Goal: Find contact information: Find contact information

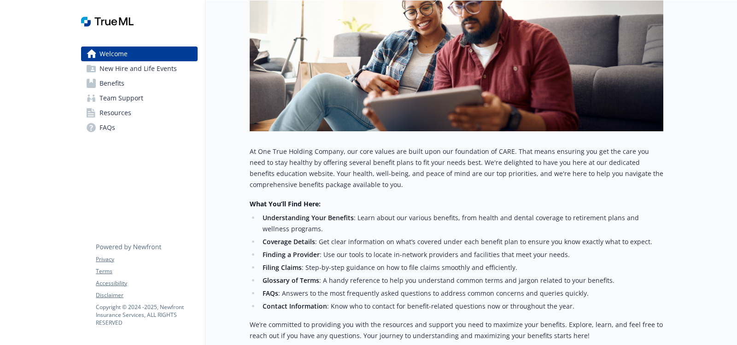
scroll to position [276, 0]
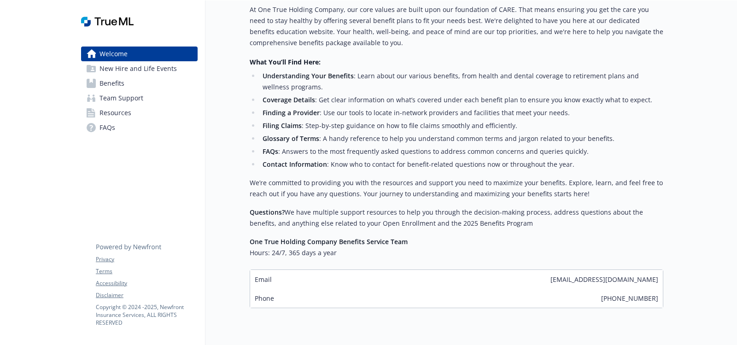
scroll to position [363, 0]
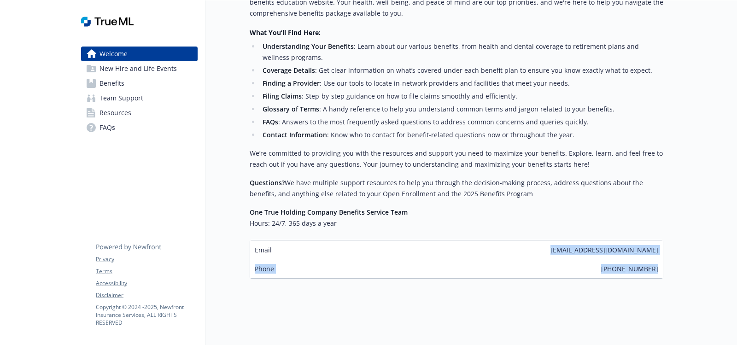
drag, startPoint x: 567, startPoint y: 244, endPoint x: 666, endPoint y: 244, distance: 98.6
click at [373, 187] on p "Questions? We have multiple support resources to help you through the decision-…" at bounding box center [457, 188] width 414 height 22
